Goal: Transaction & Acquisition: Book appointment/travel/reservation

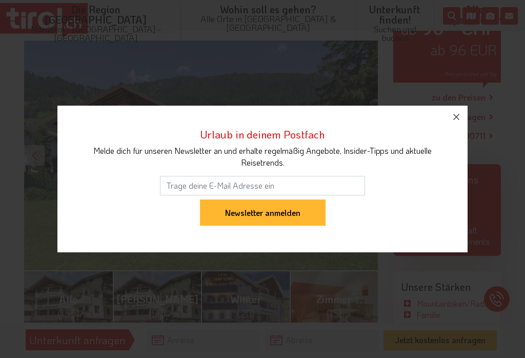
click at [460, 123] on icon "button" at bounding box center [456, 117] width 12 height 12
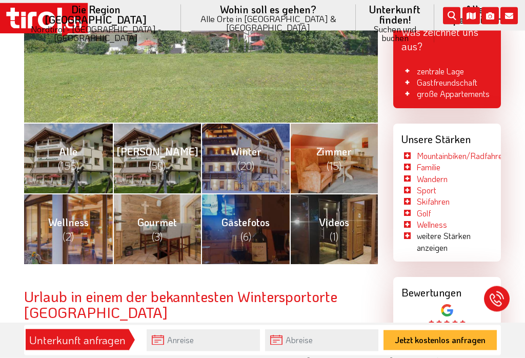
scroll to position [341, 0]
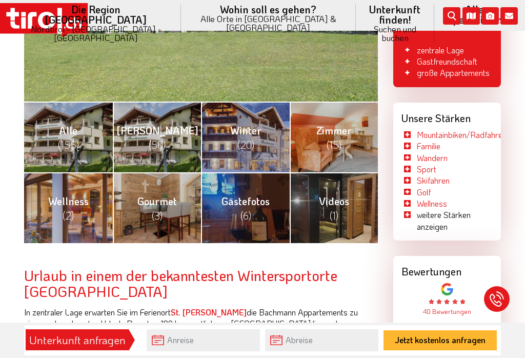
click at [263, 119] on link "Winter (20)" at bounding box center [245, 137] width 89 height 71
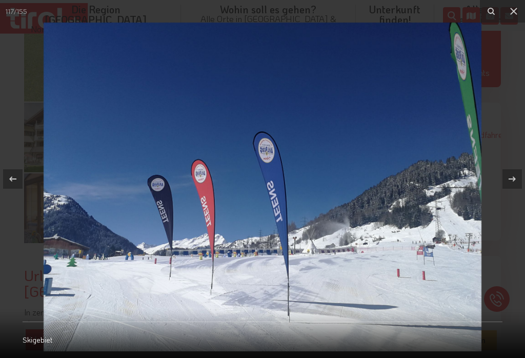
click at [515, 13] on icon at bounding box center [513, 11] width 7 height 7
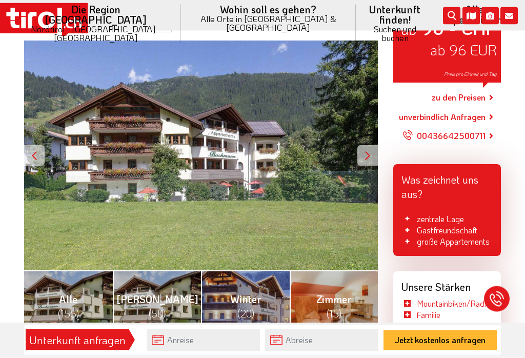
scroll to position [143, 0]
